Goal: Information Seeking & Learning: Learn about a topic

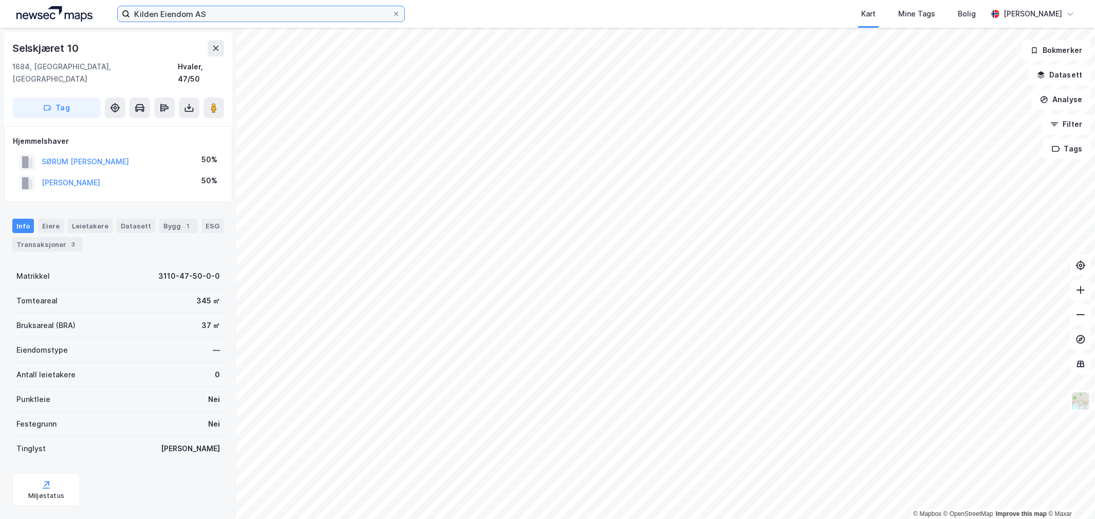
scroll to position [1, 0]
click at [228, 13] on input "Kilden Eiendom AS" at bounding box center [261, 13] width 262 height 15
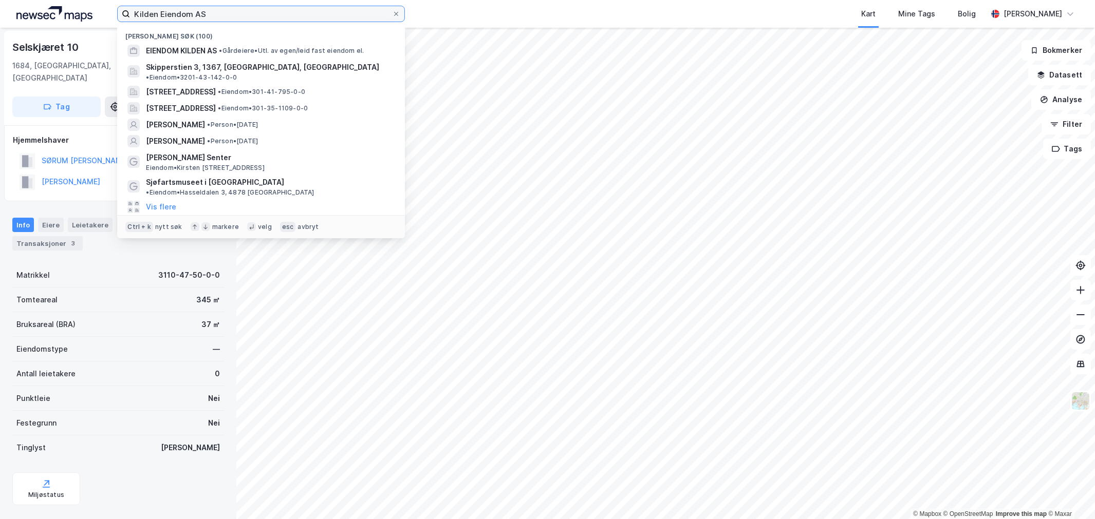
click at [228, 13] on input "Kilden Eiendom AS" at bounding box center [261, 13] width 262 height 15
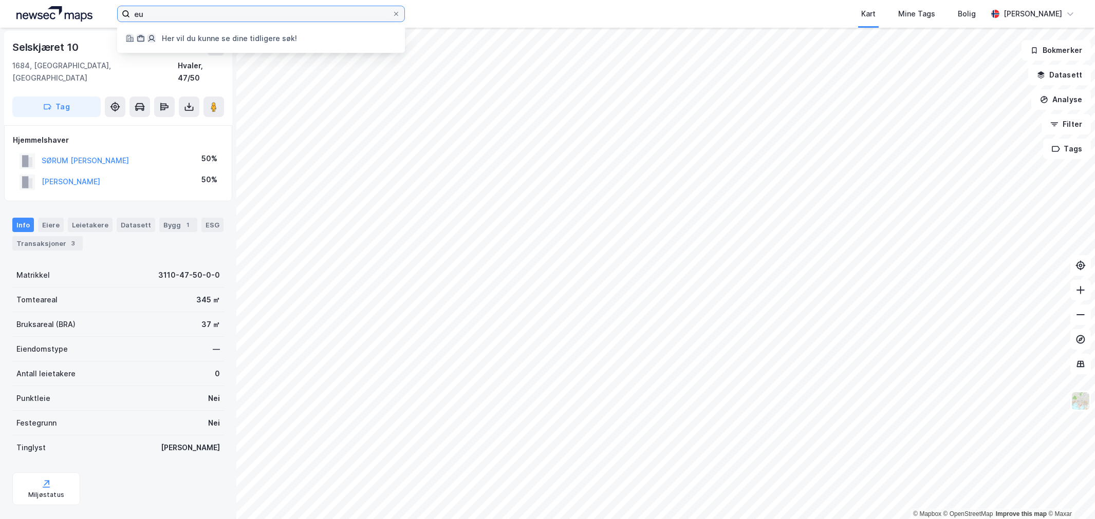
type input "e"
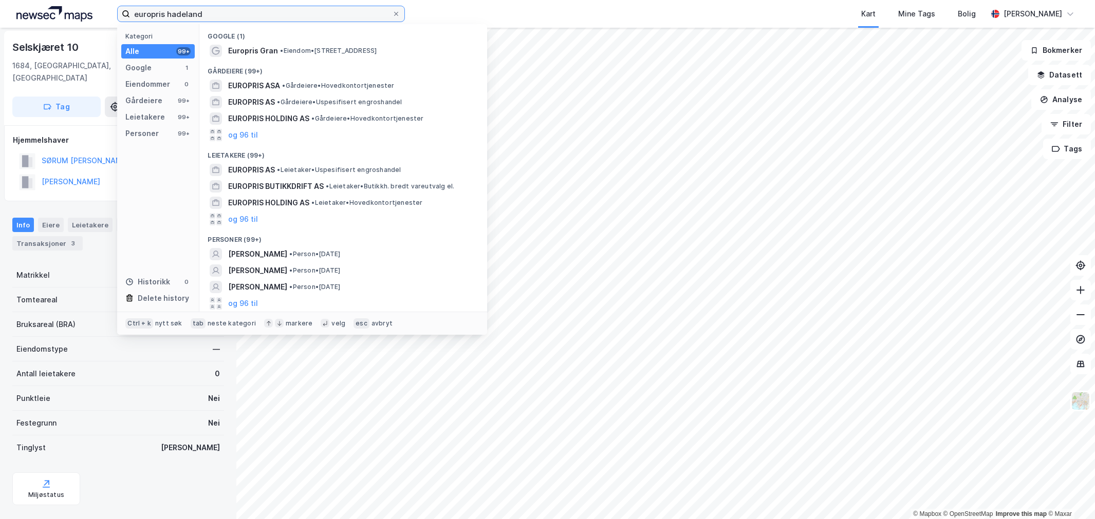
click at [238, 13] on input "europris hadeland" at bounding box center [261, 13] width 262 height 15
type input "europris roa"
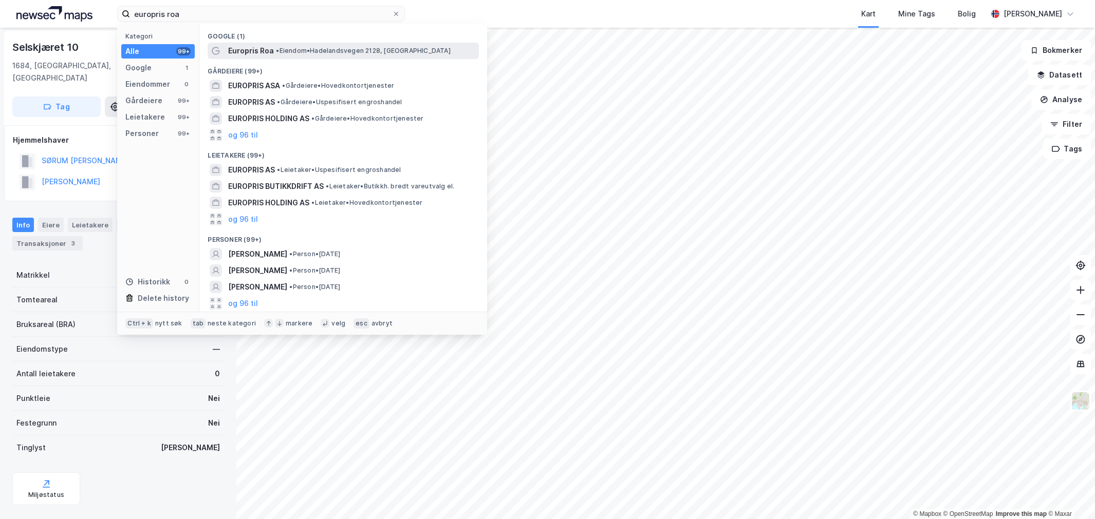
click at [274, 56] on div "Europris Roa • Eiendom • [GEOGRAPHIC_DATA] 2128, 2740 [GEOGRAPHIC_DATA]" at bounding box center [343, 51] width 271 height 16
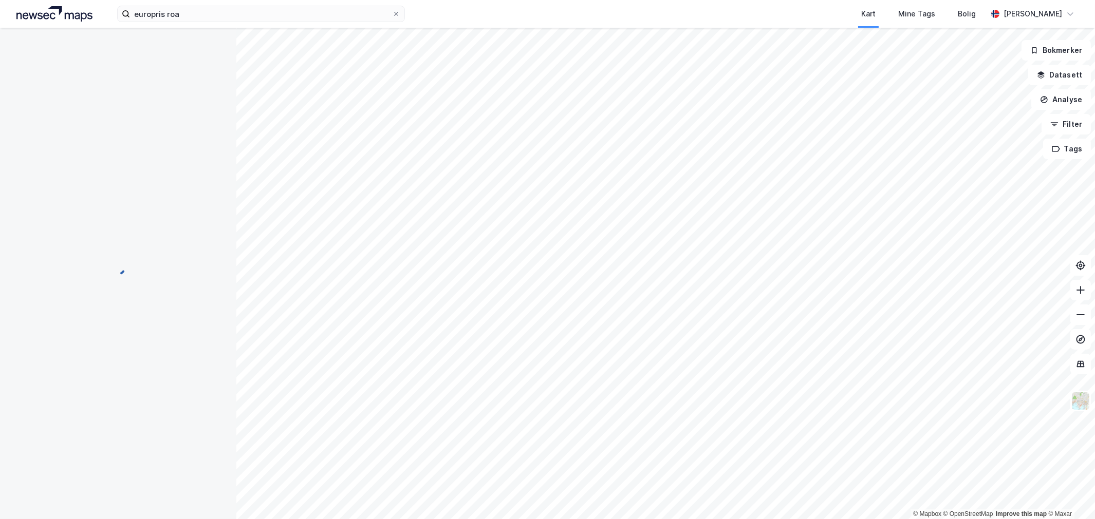
scroll to position [1, 0]
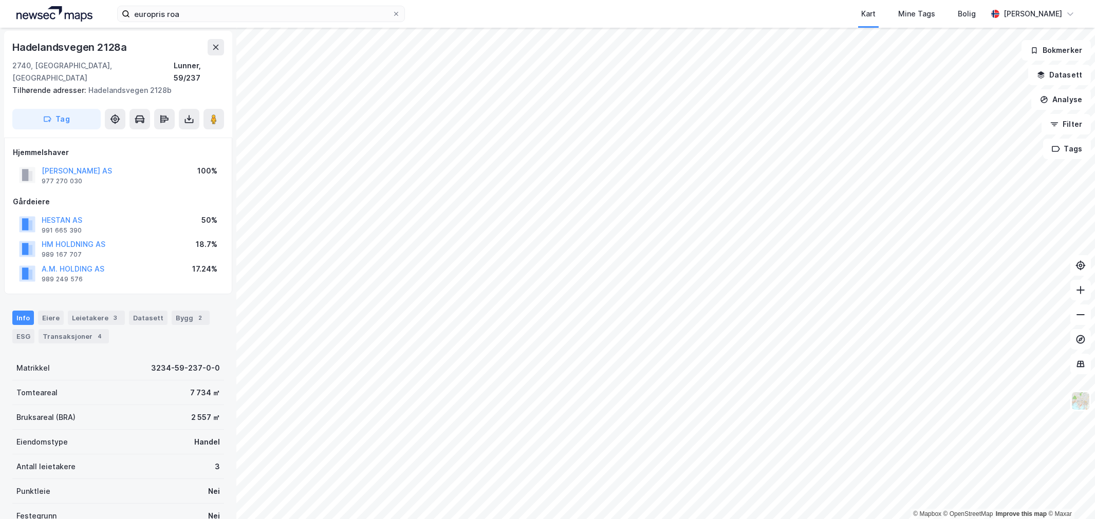
scroll to position [1, 0]
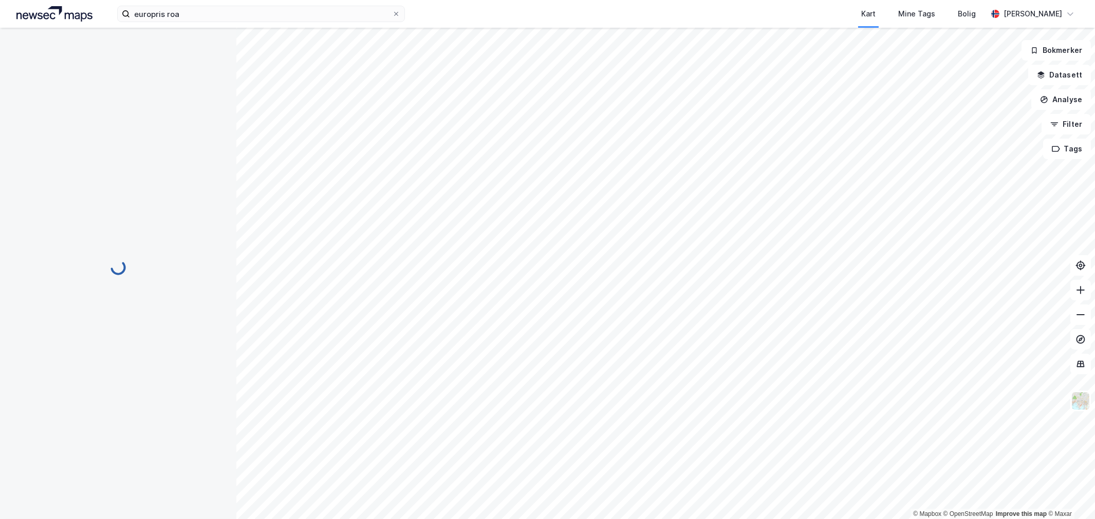
scroll to position [1, 0]
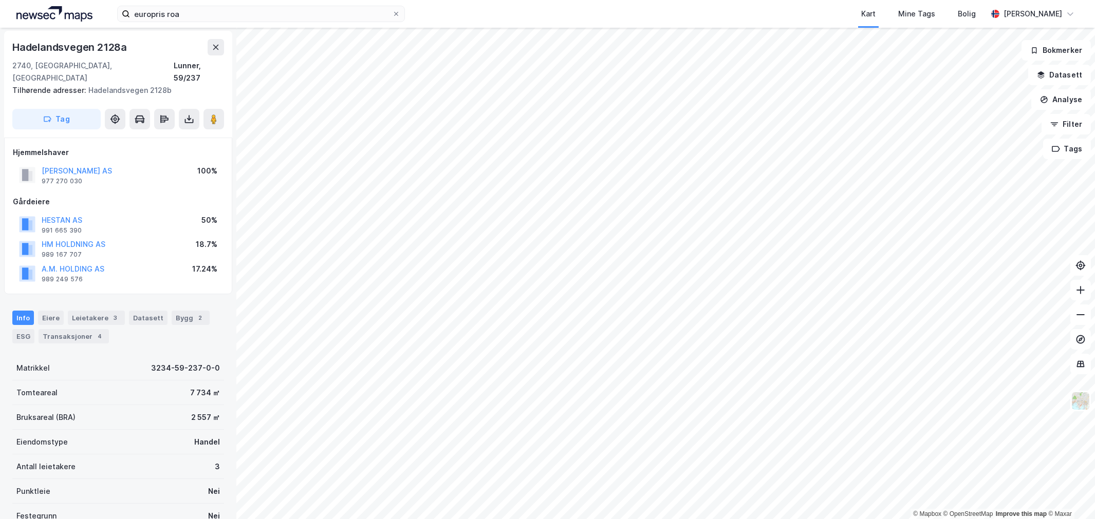
scroll to position [1, 0]
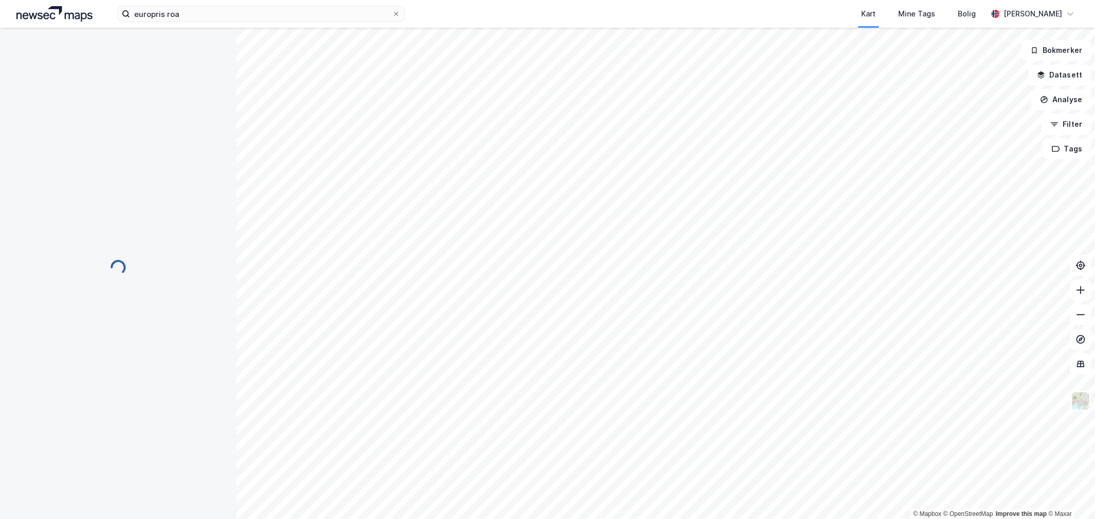
scroll to position [1, 0]
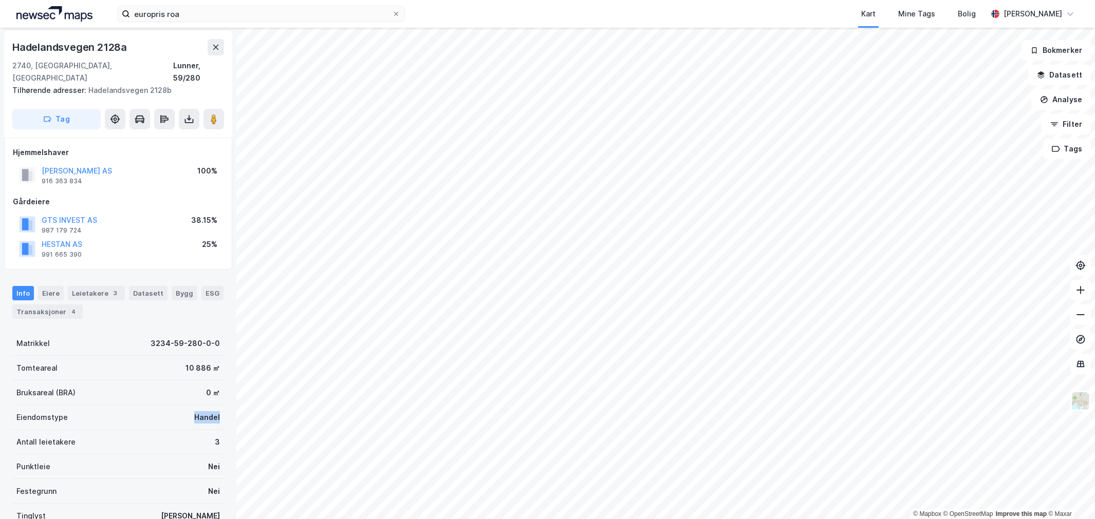
drag, startPoint x: 155, startPoint y: 402, endPoint x: 215, endPoint y: 409, distance: 60.6
click at [215, 409] on div "Eiendomstype Handel" at bounding box center [118, 417] width 212 height 25
click at [31, 411] on div "Eiendomstype" at bounding box center [41, 417] width 51 height 12
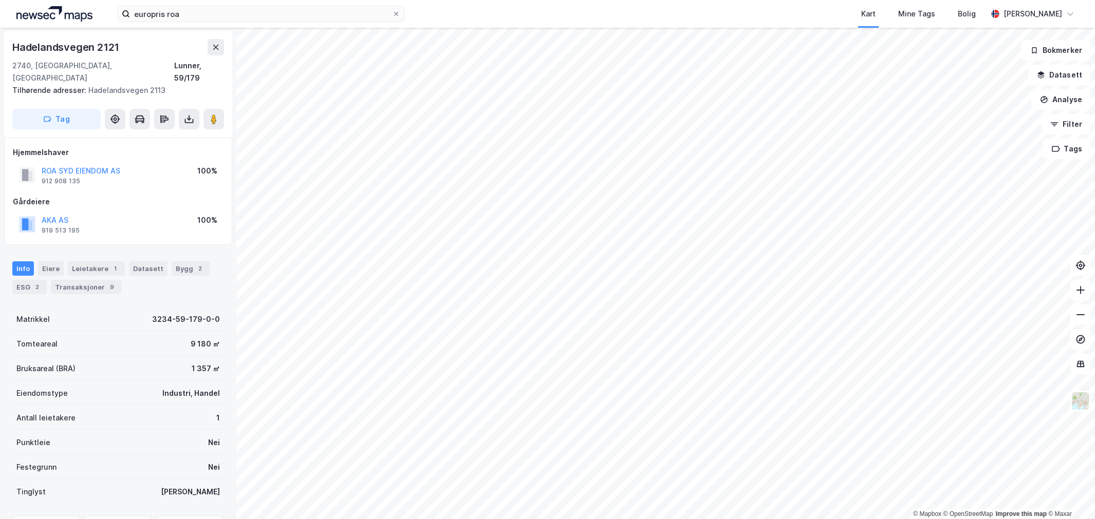
scroll to position [1, 0]
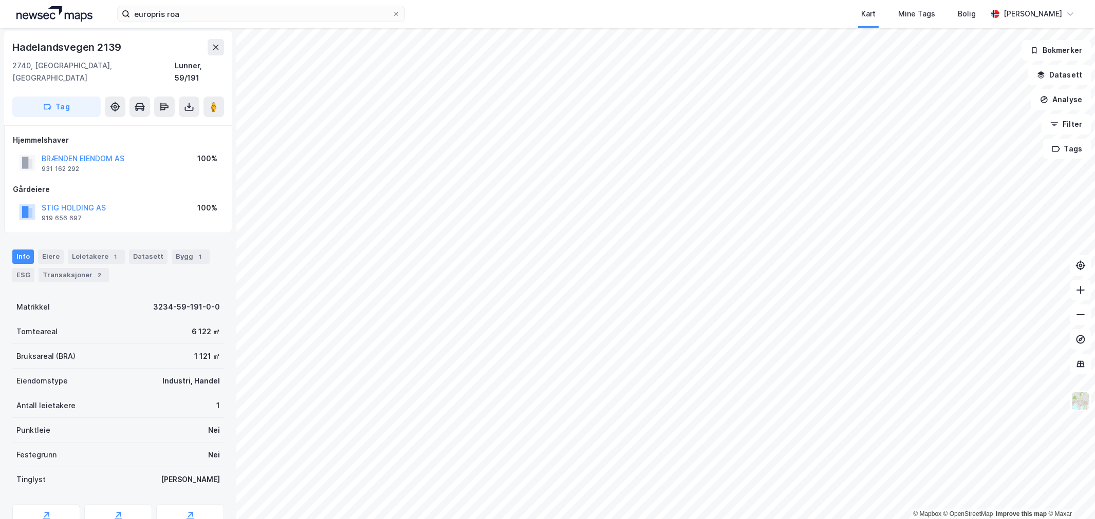
scroll to position [1, 0]
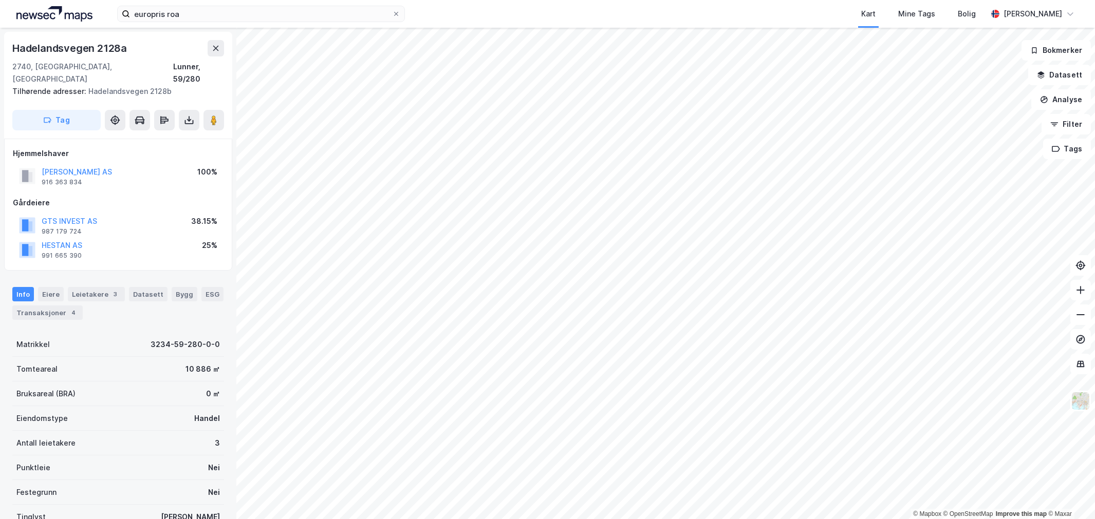
scroll to position [1, 0]
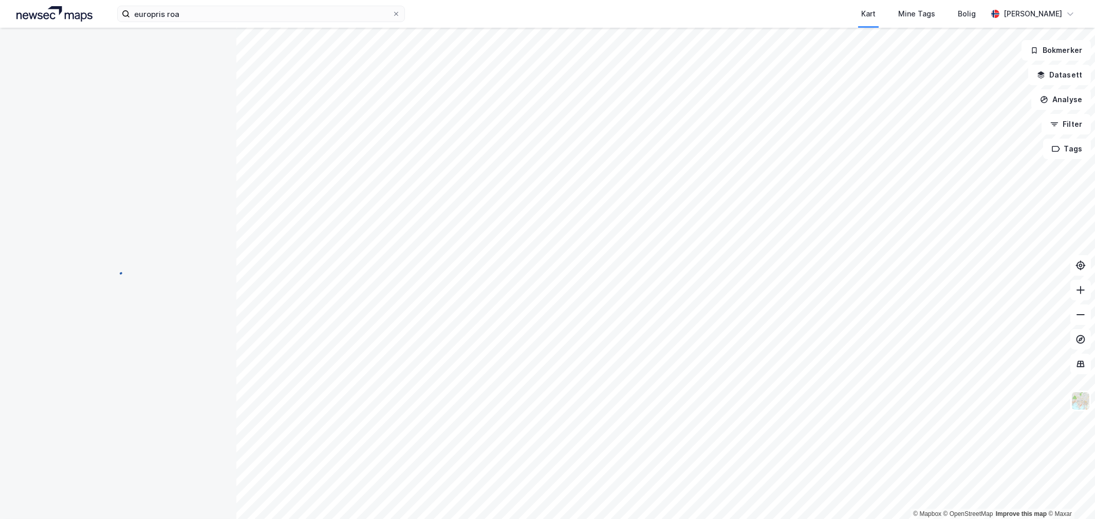
scroll to position [1, 0]
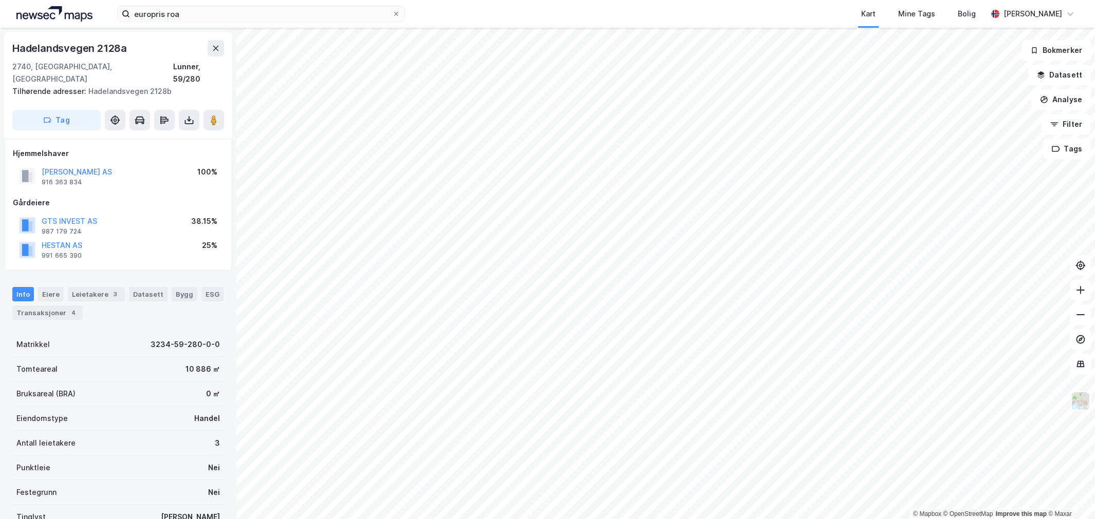
scroll to position [1, 0]
drag, startPoint x: 43, startPoint y: 160, endPoint x: 26, endPoint y: 160, distance: 17.5
click at [26, 163] on div "[PERSON_NAME] AS 916 363 834 100%" at bounding box center [118, 175] width 211 height 25
click at [105, 163] on div "[PERSON_NAME] AS 916 363 834 100%" at bounding box center [118, 175] width 211 height 25
drag, startPoint x: 105, startPoint y: 157, endPoint x: 36, endPoint y: 155, distance: 68.8
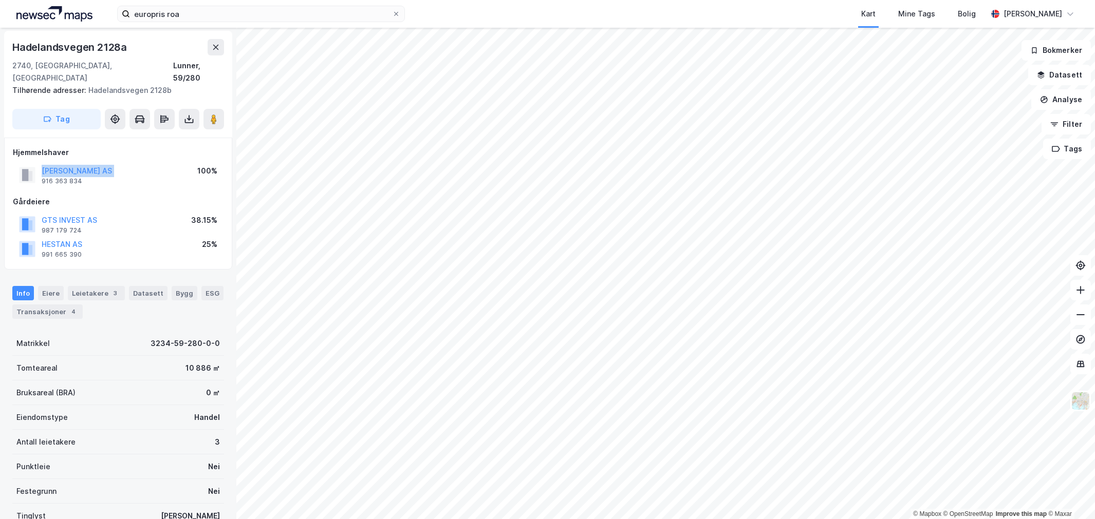
click at [36, 163] on div "[PERSON_NAME] AS 916 363 834 100%" at bounding box center [118, 175] width 211 height 25
drag, startPoint x: 37, startPoint y: 155, endPoint x: 102, endPoint y: 152, distance: 64.3
click at [102, 163] on div "[PERSON_NAME] AS 916 363 834 100%" at bounding box center [118, 175] width 211 height 25
drag, startPoint x: 97, startPoint y: 155, endPoint x: 34, endPoint y: 159, distance: 62.3
click at [34, 163] on div "[PERSON_NAME] AS 916 363 834 100%" at bounding box center [118, 175] width 211 height 25
